Goal: Task Accomplishment & Management: Use online tool/utility

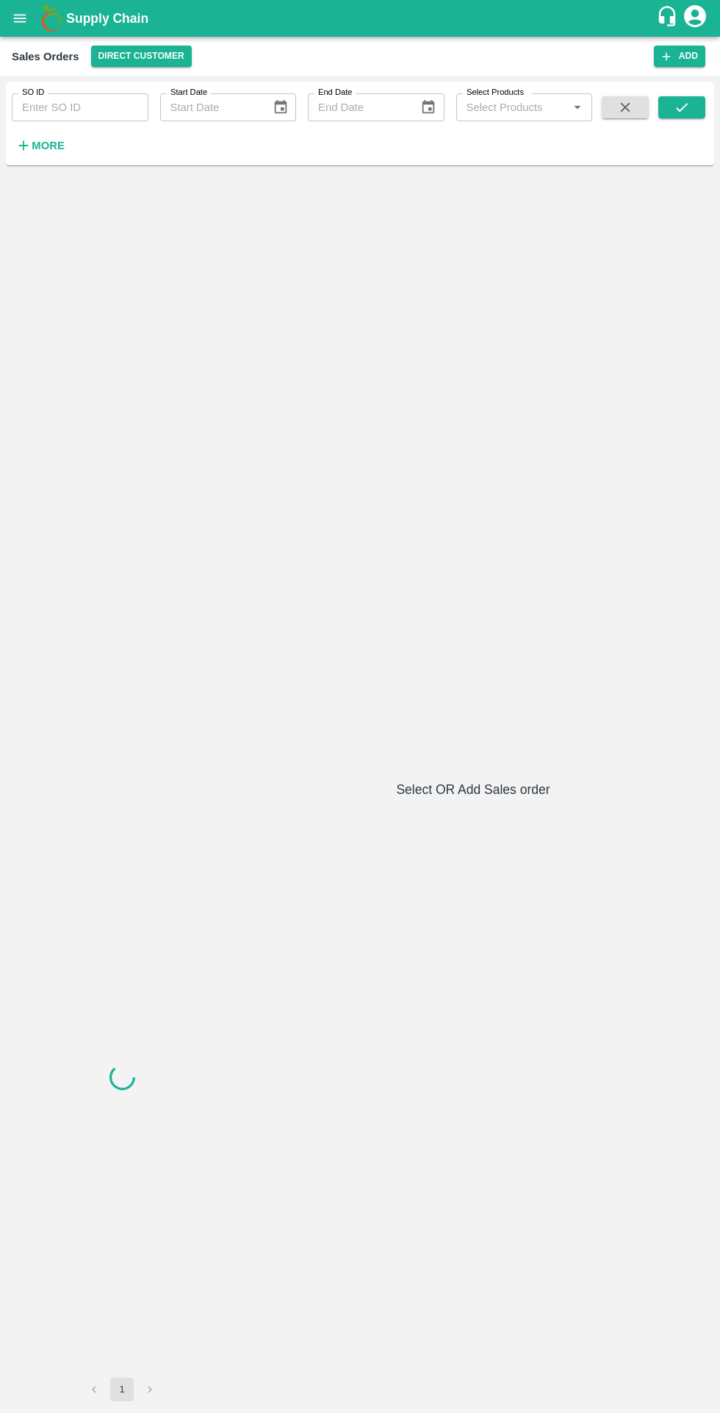
click at [48, 149] on strong "More" at bounding box center [48, 146] width 33 height 12
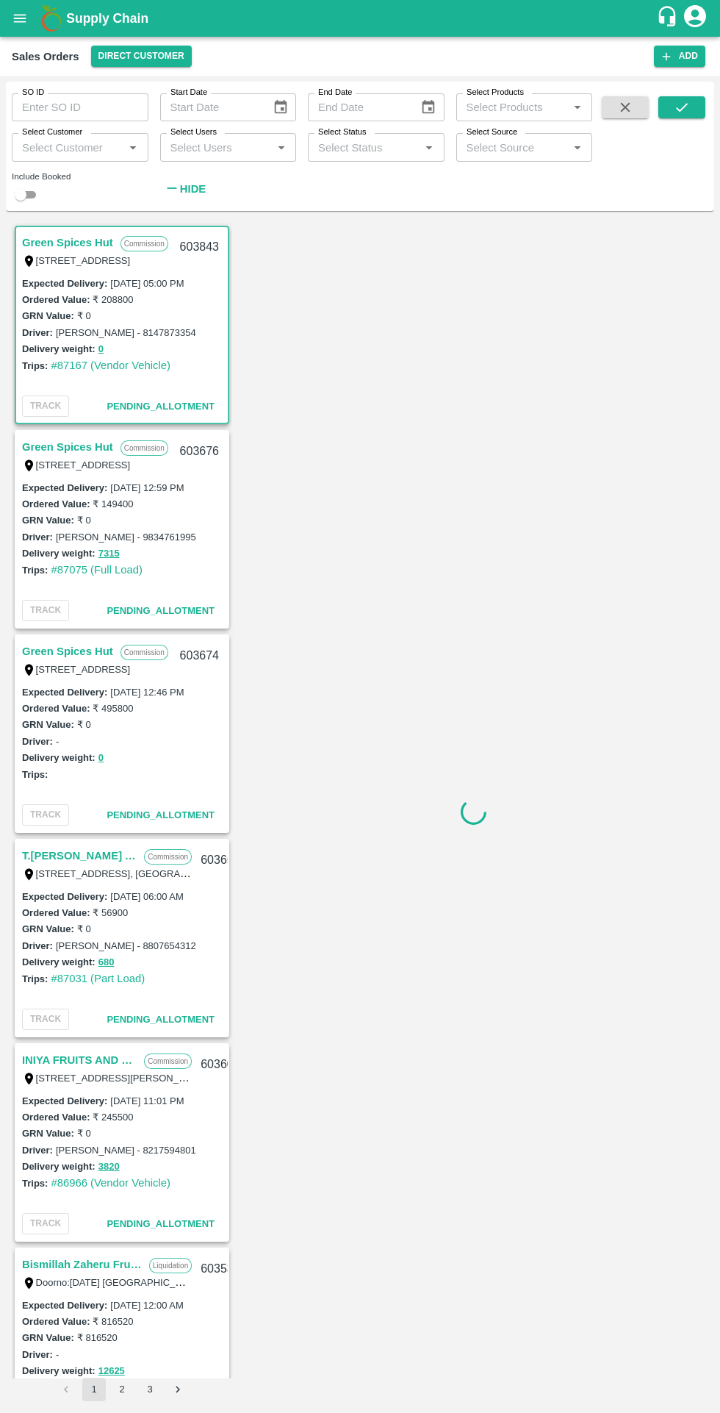
click at [88, 147] on input "Select Customer" at bounding box center [68, 146] width 104 height 19
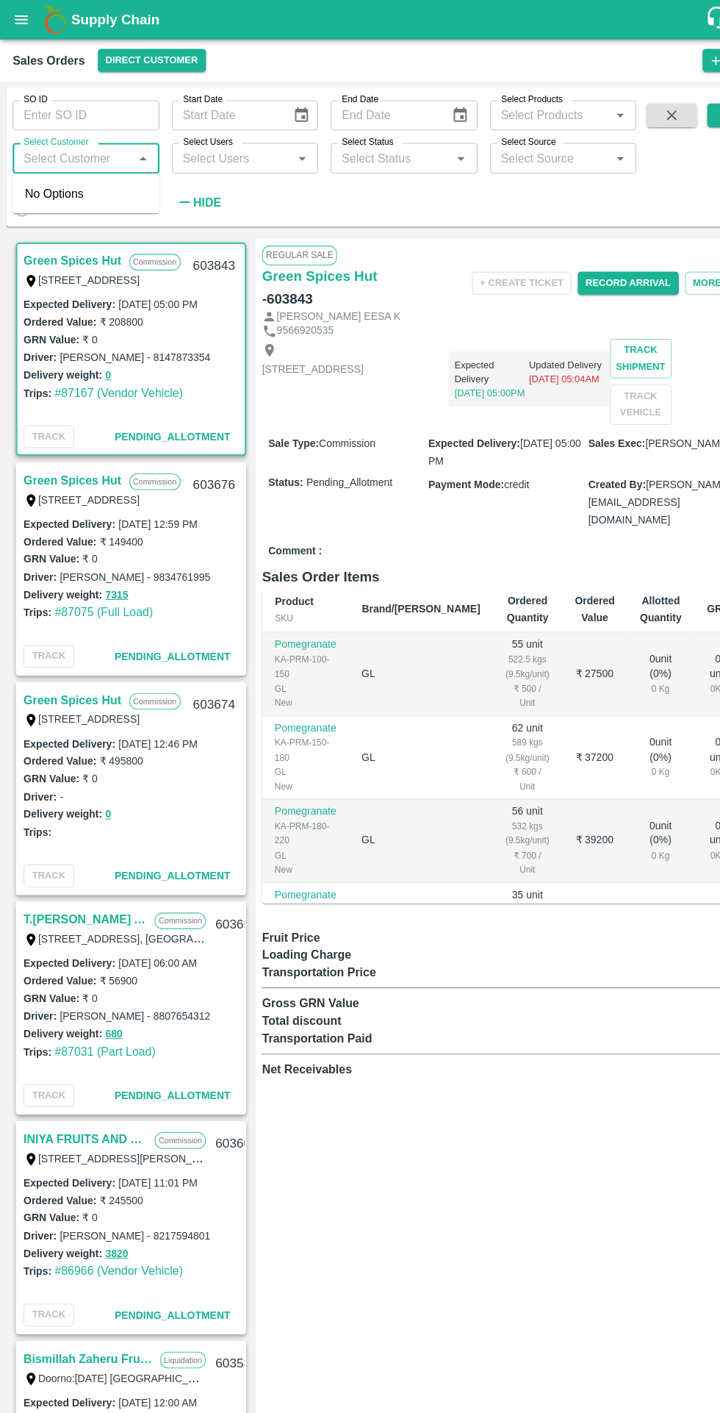
click at [73, 143] on input "Select Customer" at bounding box center [68, 146] width 104 height 19
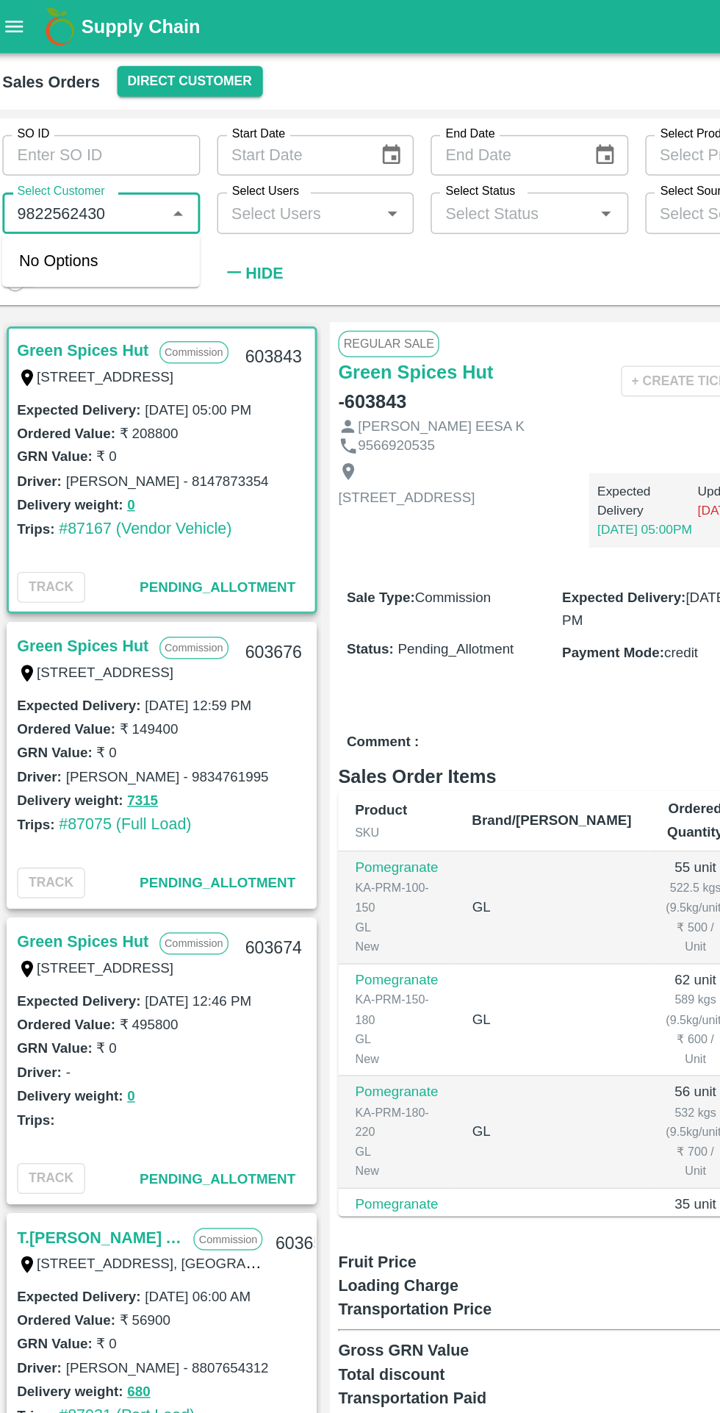
type input "9822562430"
click at [362, 193] on div "SO ID SO ID Start Date Start Date End Date End Date Select Products Select Prod…" at bounding box center [296, 143] width 593 height 122
click at [229, 146] on input "Select Users" at bounding box center [217, 146] width 104 height 19
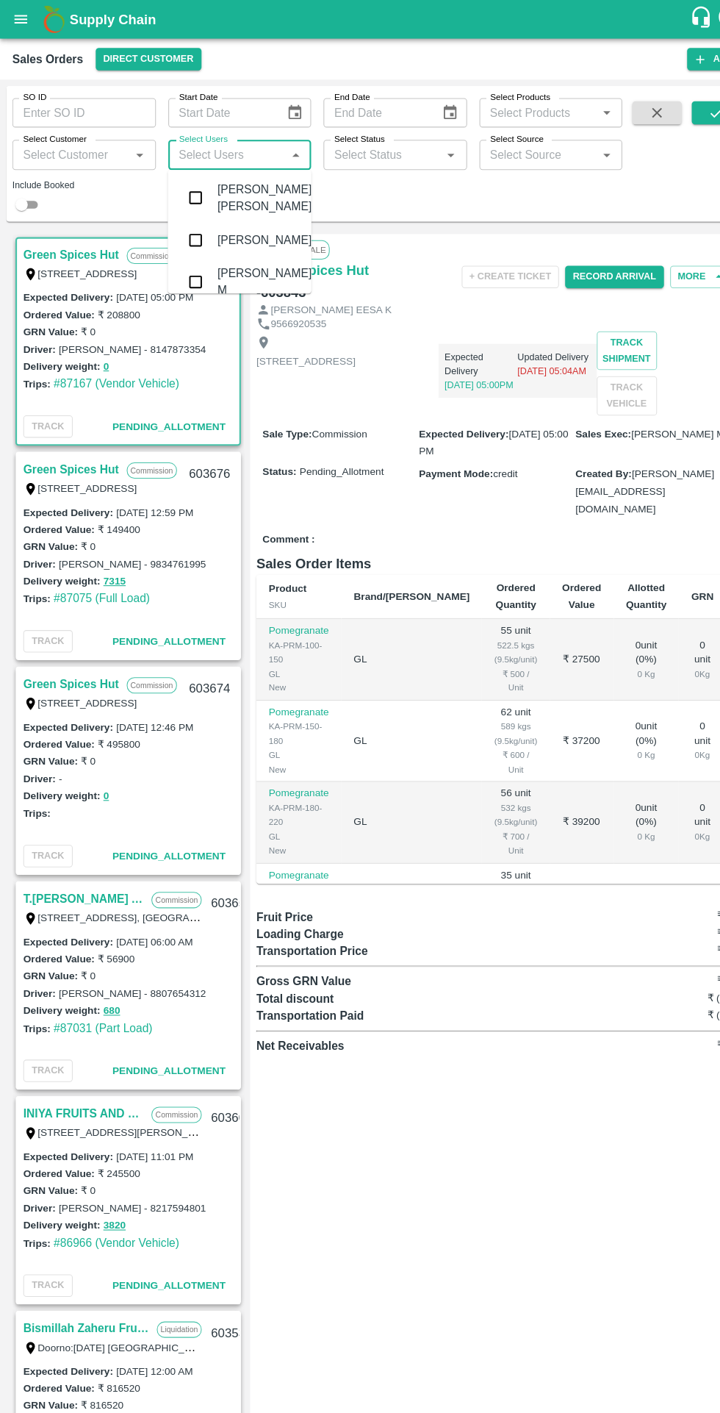
click at [441, 193] on div "SO ID SO ID Start Date Start Date End Date End Date Select Products Select Prod…" at bounding box center [296, 143] width 593 height 122
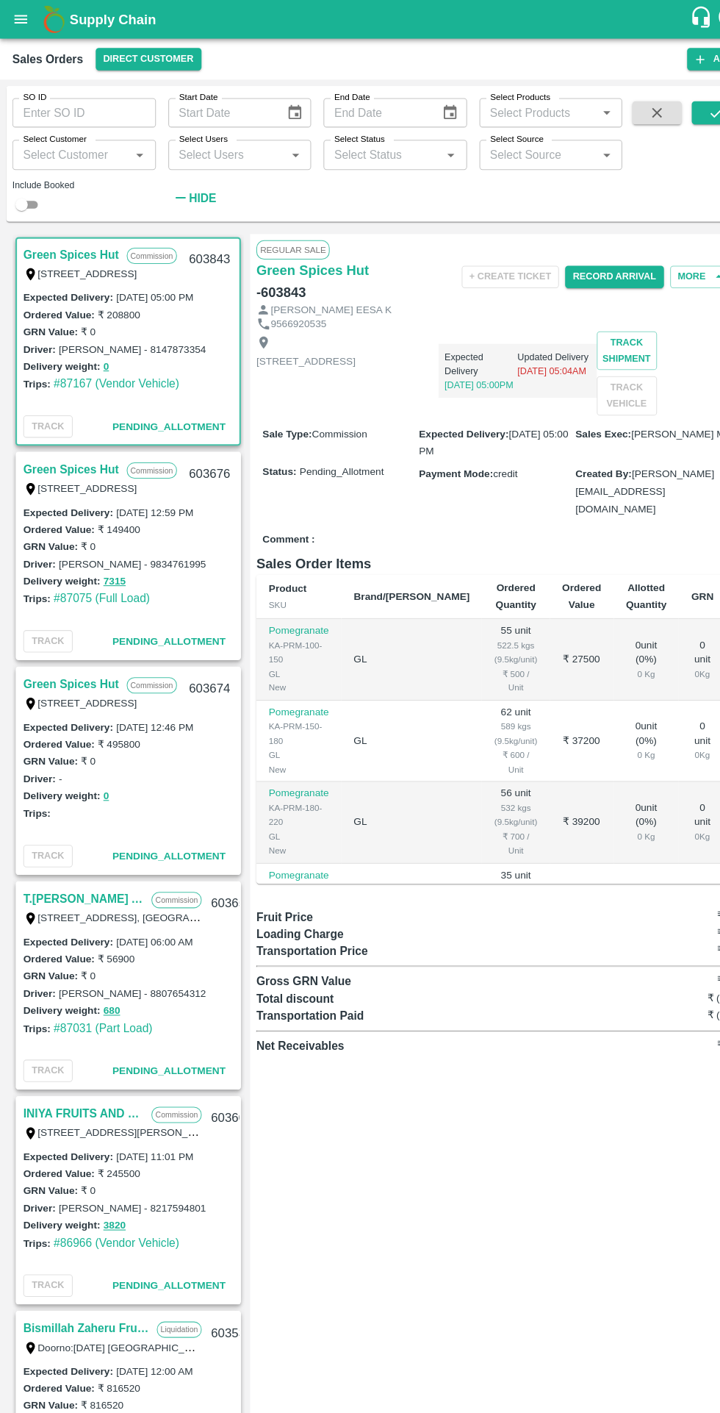
click at [188, 184] on strong "Hide" at bounding box center [193, 189] width 26 height 12
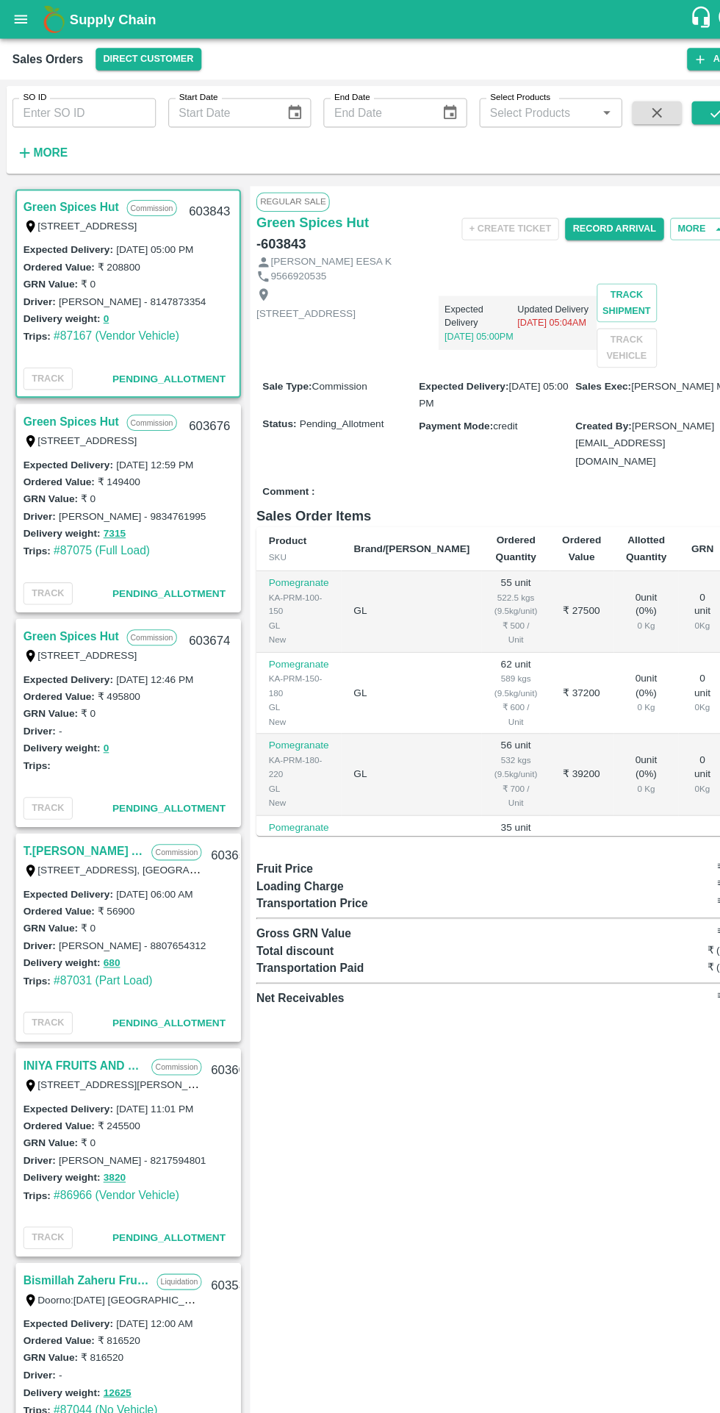
click at [24, 146] on icon "button" at bounding box center [24, 146] width 10 height 10
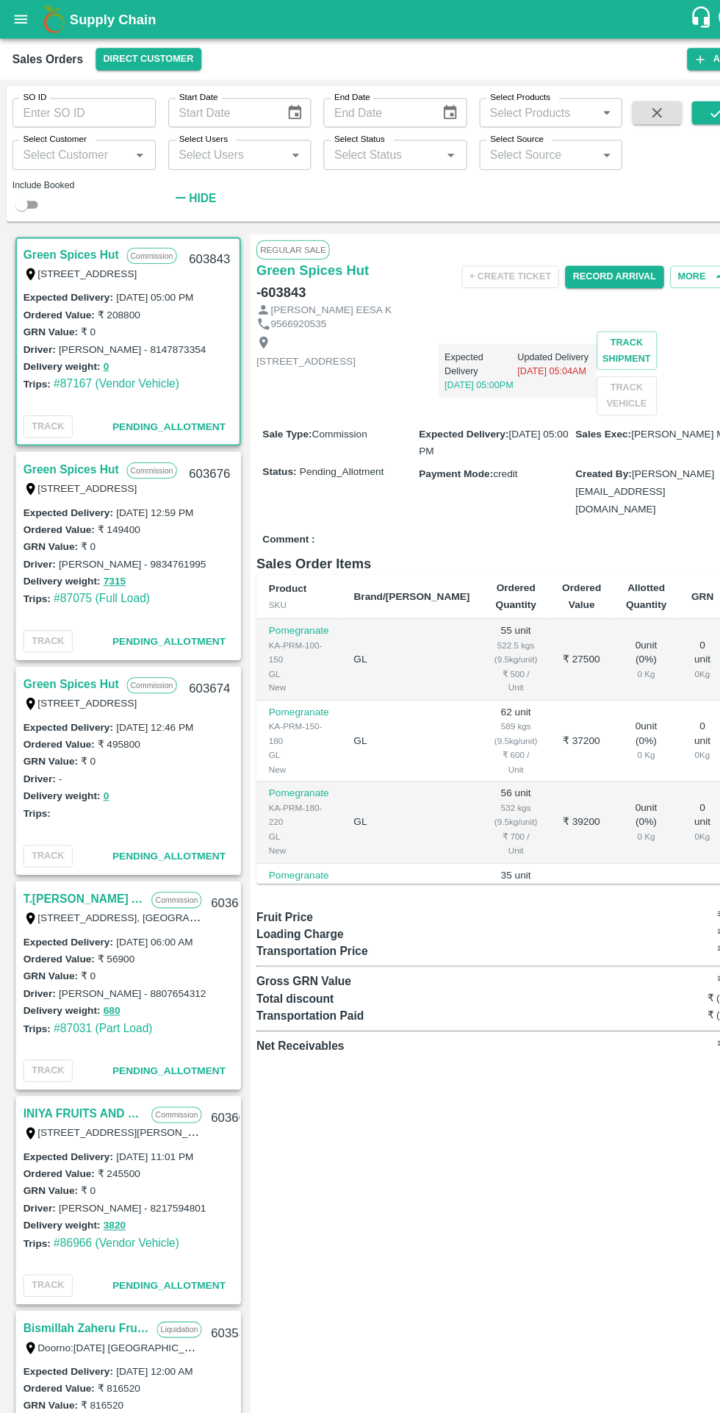
click at [134, 56] on button "Direct Customer" at bounding box center [141, 56] width 101 height 21
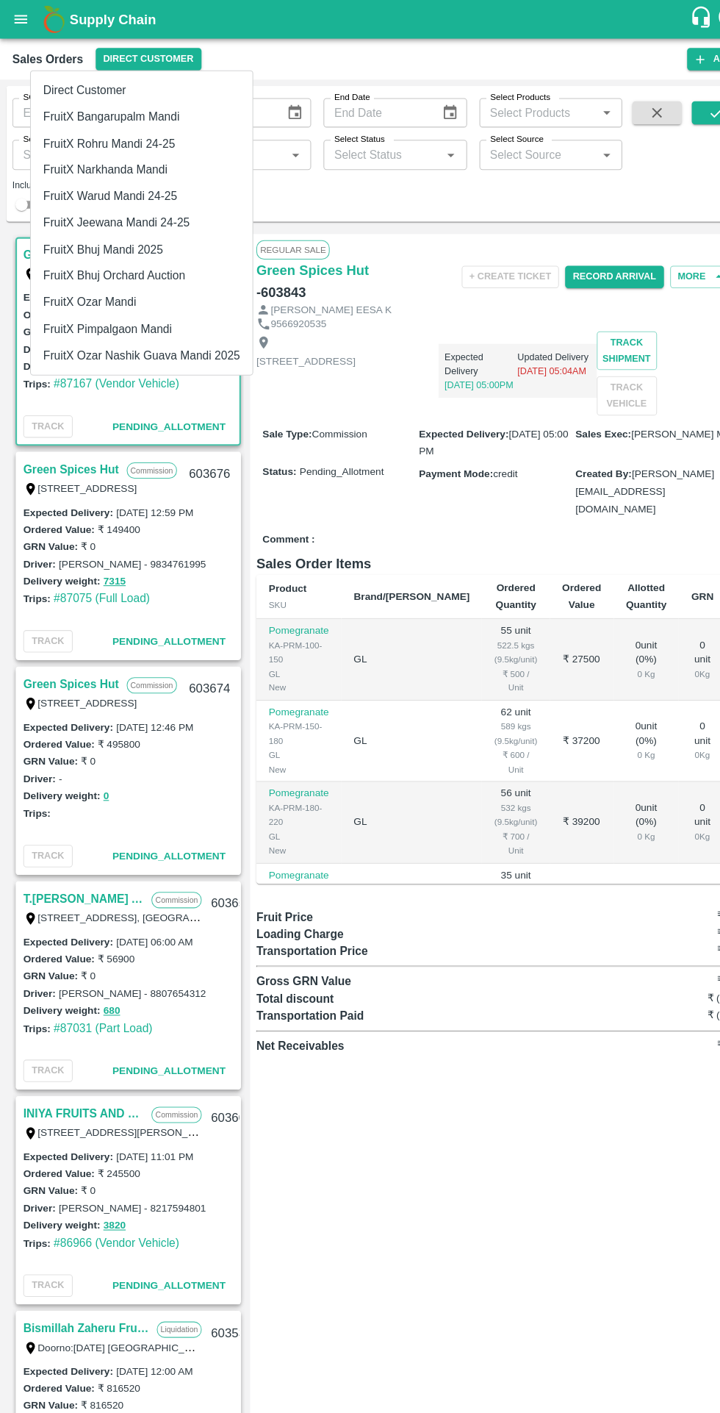
click at [149, 297] on li "FruitX Ozar Mandi" at bounding box center [134, 287] width 211 height 25
